Goal: Check status: Check status

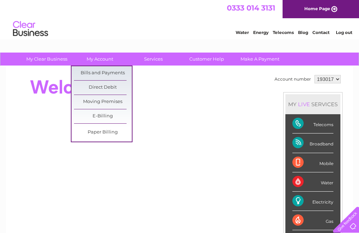
click at [108, 71] on link "Bills and Payments" at bounding box center [103, 73] width 58 height 14
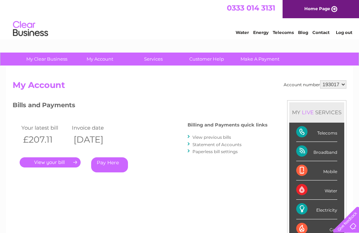
click at [50, 171] on div "Your latest bill Invoice date £207.11 [DATE] . Pay Here" at bounding box center [90, 149] width 154 height 67
click at [46, 161] on link "." at bounding box center [50, 162] width 61 height 10
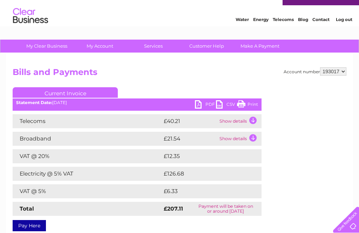
scroll to position [14, 0]
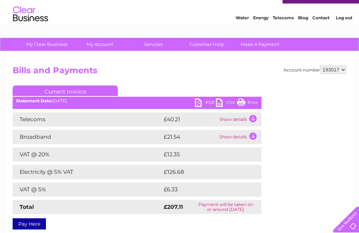
click at [229, 118] on td "Show details" at bounding box center [240, 120] width 44 height 14
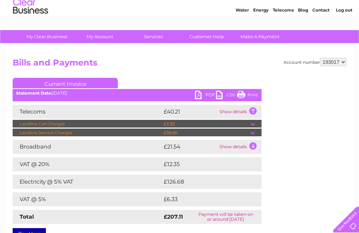
scroll to position [22, 0]
click at [252, 109] on td "Show details" at bounding box center [240, 112] width 44 height 14
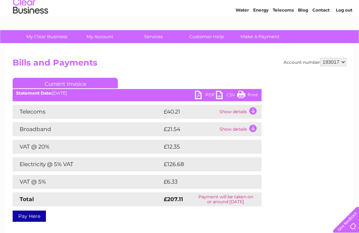
click at [230, 111] on td "Show details" at bounding box center [240, 112] width 44 height 14
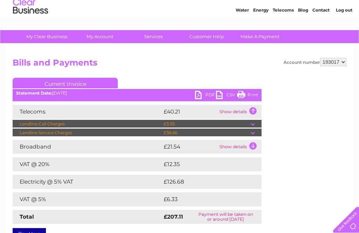
click at [252, 128] on td at bounding box center [256, 124] width 11 height 8
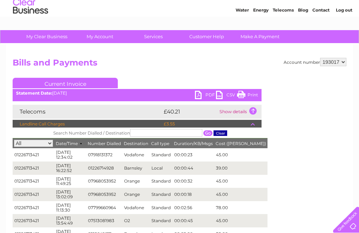
click at [252, 109] on td "Show details" at bounding box center [240, 112] width 44 height 14
